Goal: Task Accomplishment & Management: Complete application form

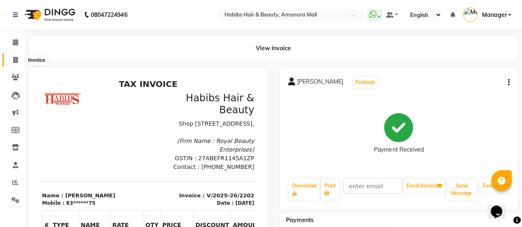
click at [15, 60] on icon at bounding box center [15, 60] width 5 height 6
select select "5399"
select select "service"
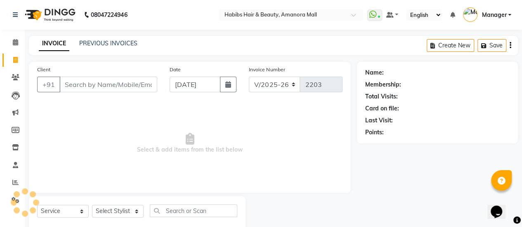
scroll to position [20, 0]
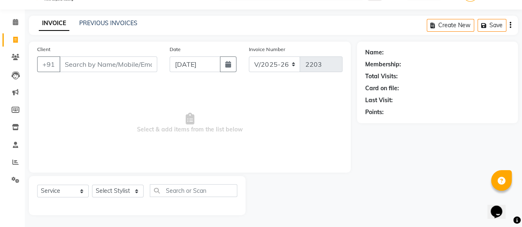
click at [109, 66] on input "Client" at bounding box center [108, 65] width 98 height 16
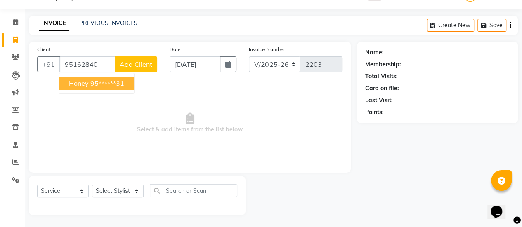
click at [90, 83] on ngb-highlight "95******31" at bounding box center [107, 83] width 34 height 8
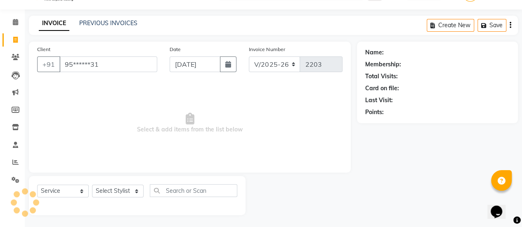
type input "95******31"
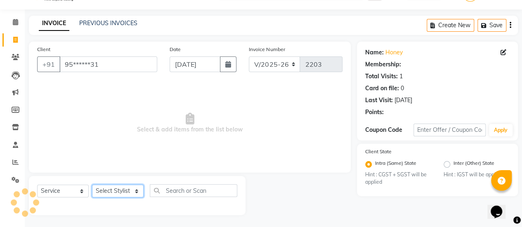
click at [136, 191] on select "Select Stylist [PERSON_NAME] Bhagavantu Kalyani [PERSON_NAME] Manager [PERSON_N…" at bounding box center [118, 191] width 52 height 13
select select "69806"
click at [92, 185] on select "Select Stylist [PERSON_NAME] Bhagavantu Kalyani [PERSON_NAME] Manager [PERSON_N…" at bounding box center [118, 191] width 52 height 13
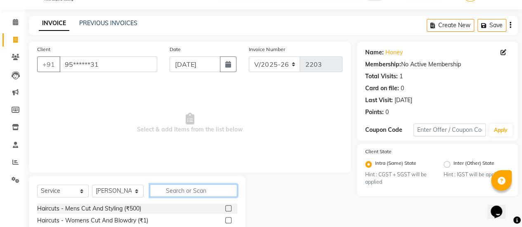
click at [186, 192] on input "text" at bounding box center [193, 190] width 87 height 13
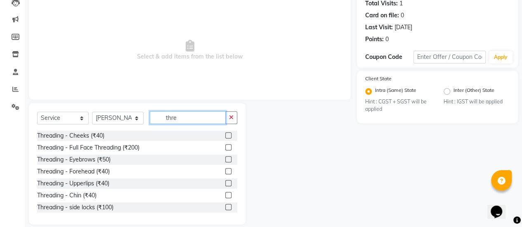
scroll to position [94, 0]
type input "thre"
click at [225, 182] on label at bounding box center [228, 183] width 6 height 6
click at [225, 182] on input "checkbox" at bounding box center [227, 183] width 5 height 5
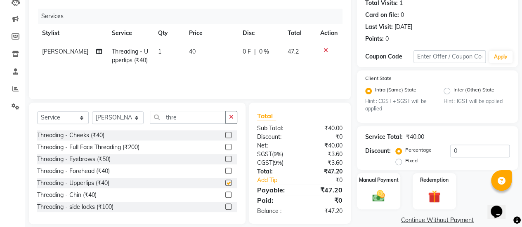
checkbox input "false"
click at [193, 50] on td "40" at bounding box center [211, 56] width 54 height 27
select select "69806"
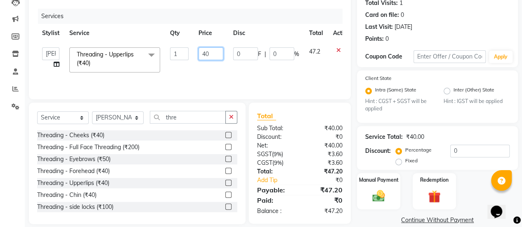
click at [204, 53] on input "40" at bounding box center [210, 53] width 25 height 13
type input "60"
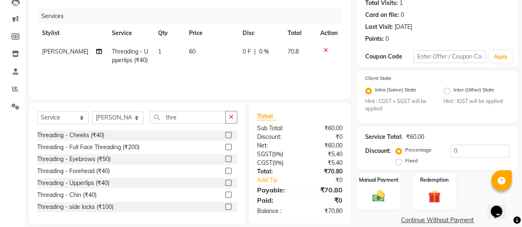
click at [240, 72] on div "Services Stylist Service Qty Price Disc Total Action [PERSON_NAME] Threading - …" at bounding box center [189, 50] width 305 height 83
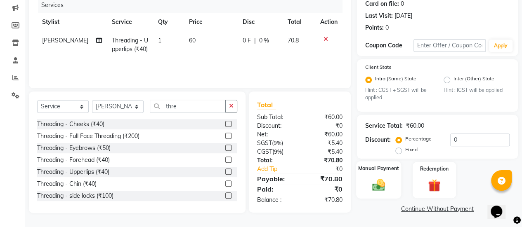
click at [376, 184] on img at bounding box center [378, 185] width 21 height 15
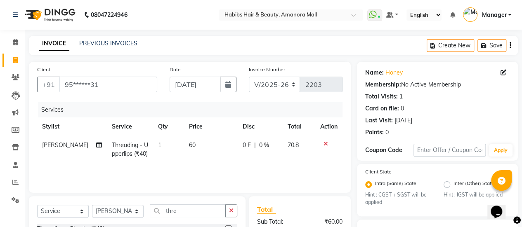
scroll to position [158, 0]
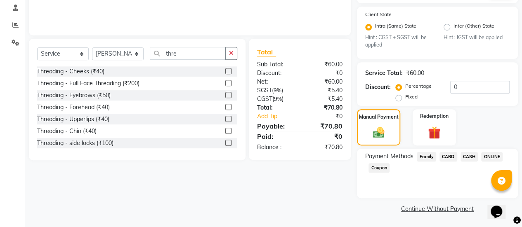
click at [493, 154] on span "ONLINE" at bounding box center [491, 156] width 21 height 9
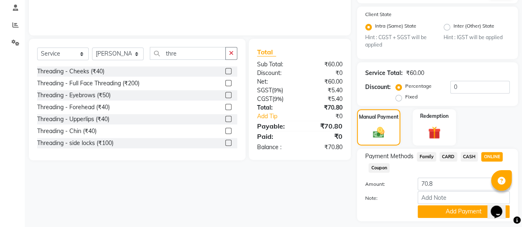
scroll to position [181, 0]
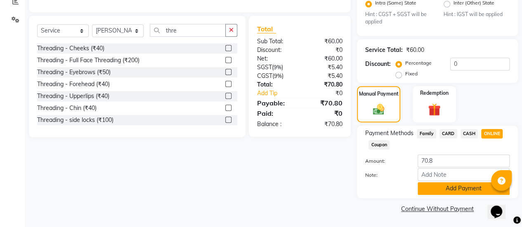
click at [446, 188] on button "Add Payment" at bounding box center [464, 188] width 92 height 13
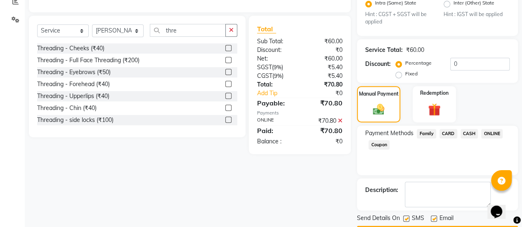
click at [433, 216] on label at bounding box center [434, 219] width 6 height 6
click at [433, 217] on input "checkbox" at bounding box center [433, 219] width 5 height 5
checkbox input "false"
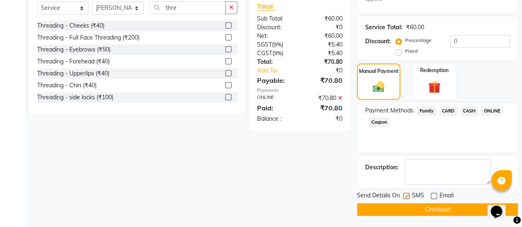
click at [427, 208] on button "Checkout" at bounding box center [437, 209] width 161 height 13
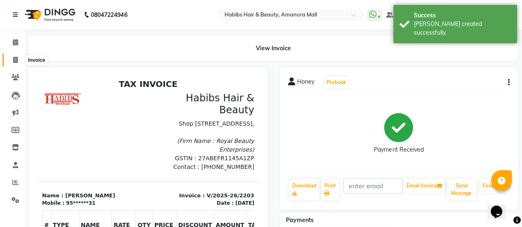
click at [15, 57] on icon at bounding box center [15, 60] width 5 height 6
select select "5399"
select select "service"
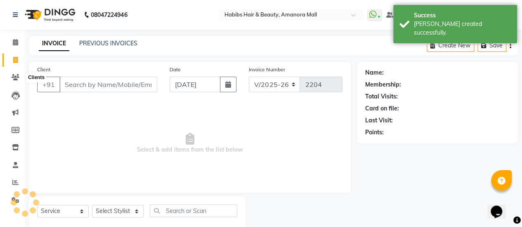
scroll to position [20, 0]
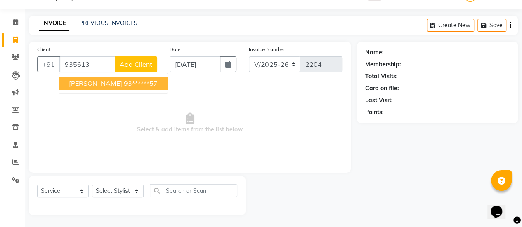
click at [124, 83] on ngb-highlight "93******57" at bounding box center [141, 83] width 34 height 8
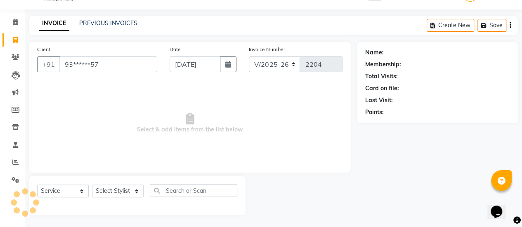
type input "93******57"
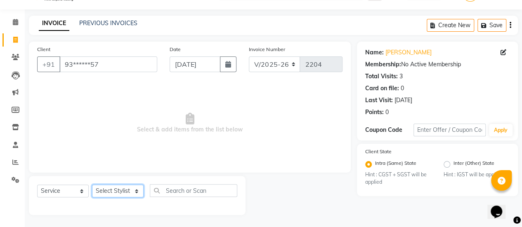
click at [128, 190] on select "Select Stylist [PERSON_NAME] Bhagavantu Kalyani [PERSON_NAME] Manager [PERSON_N…" at bounding box center [118, 191] width 52 height 13
select select "51687"
click at [92, 185] on select "Select Stylist [PERSON_NAME] Bhagavantu Kalyani [PERSON_NAME] Manager [PERSON_N…" at bounding box center [118, 191] width 52 height 13
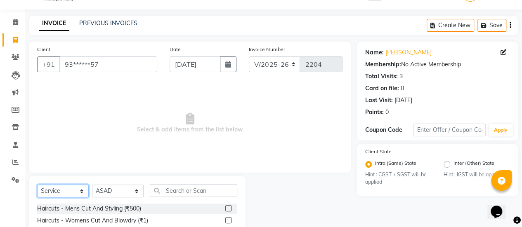
click at [57, 189] on select "Select Service Product Membership Package Voucher Prepaid Gift Card" at bounding box center [63, 191] width 52 height 13
click at [37, 185] on select "Select Service Product Membership Package Voucher Prepaid Gift Card" at bounding box center [63, 191] width 52 height 13
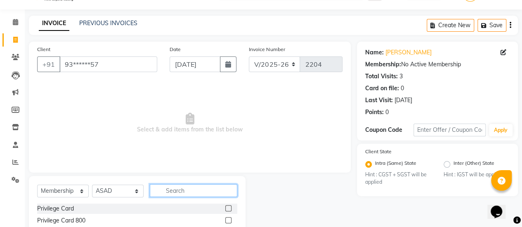
click at [194, 190] on input "text" at bounding box center [193, 190] width 87 height 13
click at [225, 209] on label at bounding box center [228, 208] width 6 height 6
click at [225, 209] on input "checkbox" at bounding box center [227, 208] width 5 height 5
select select "select"
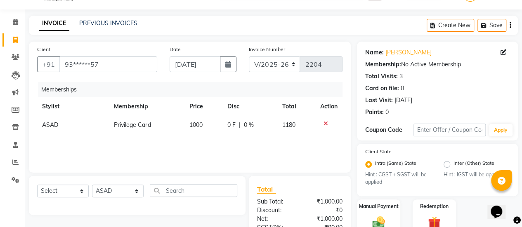
scroll to position [93, 0]
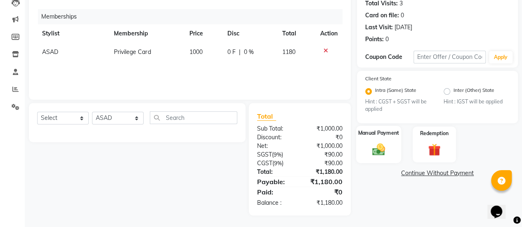
click at [373, 149] on img at bounding box center [378, 149] width 21 height 15
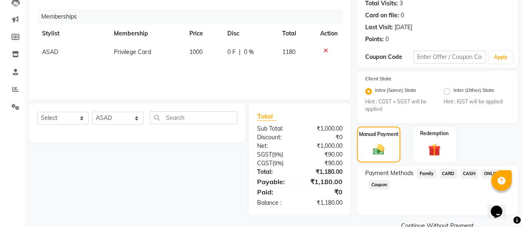
scroll to position [110, 0]
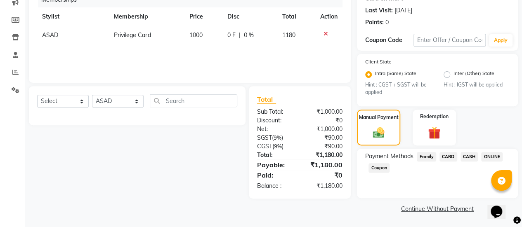
click at [489, 157] on span "ONLINE" at bounding box center [491, 156] width 21 height 9
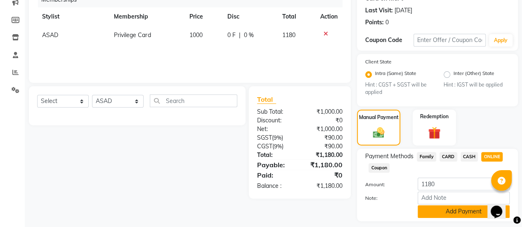
click at [465, 208] on button "Add Payment" at bounding box center [464, 211] width 92 height 13
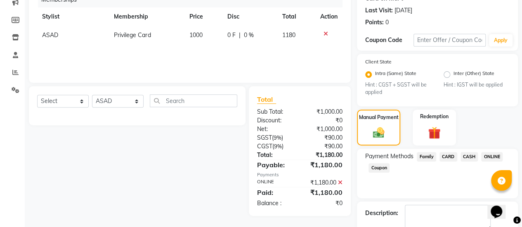
scroll to position [156, 0]
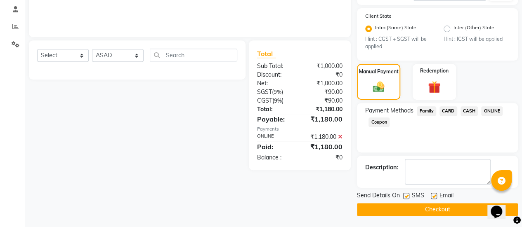
click at [432, 197] on label at bounding box center [434, 196] width 6 height 6
click at [432, 197] on input "checkbox" at bounding box center [433, 196] width 5 height 5
checkbox input "false"
click at [448, 210] on button "Checkout" at bounding box center [437, 209] width 161 height 13
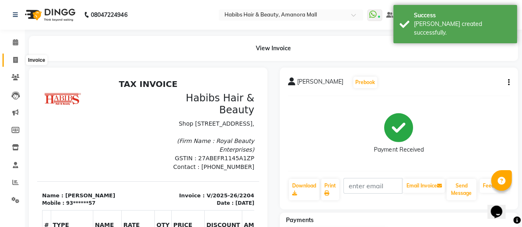
click at [15, 61] on icon at bounding box center [15, 60] width 5 height 6
select select "service"
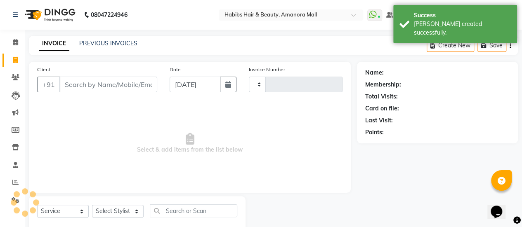
scroll to position [20, 0]
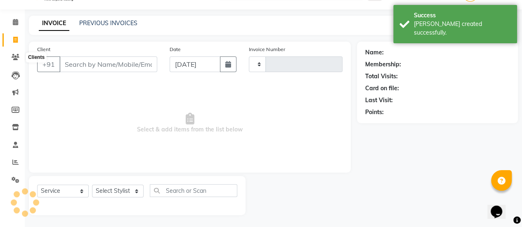
type input "2205"
select select "5399"
